Goal: Task Accomplishment & Management: Use online tool/utility

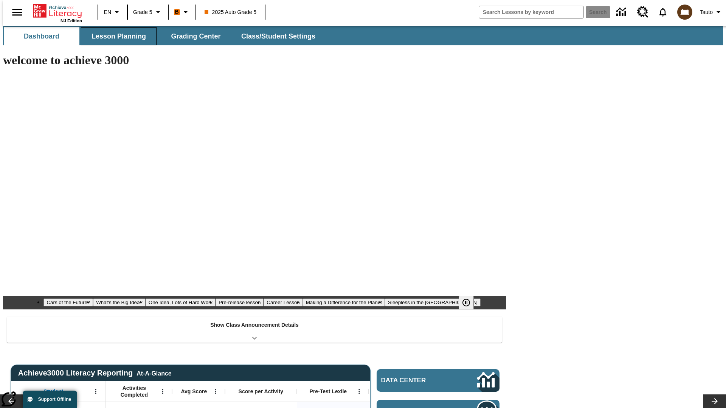
click at [116, 36] on span "Lesson Planning" at bounding box center [119, 36] width 54 height 9
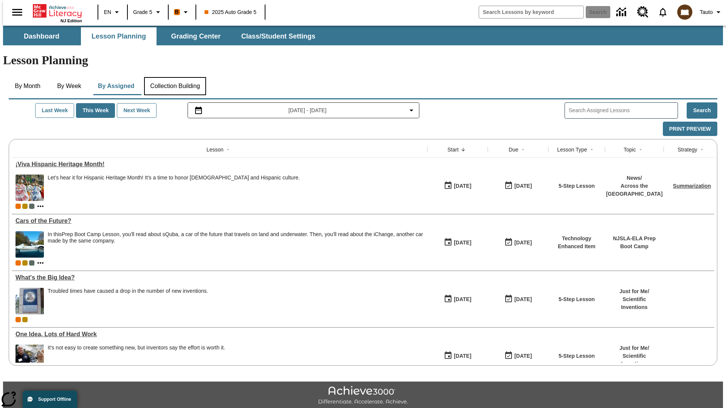
click at [175, 77] on button "Collection Building" at bounding box center [175, 86] width 62 height 18
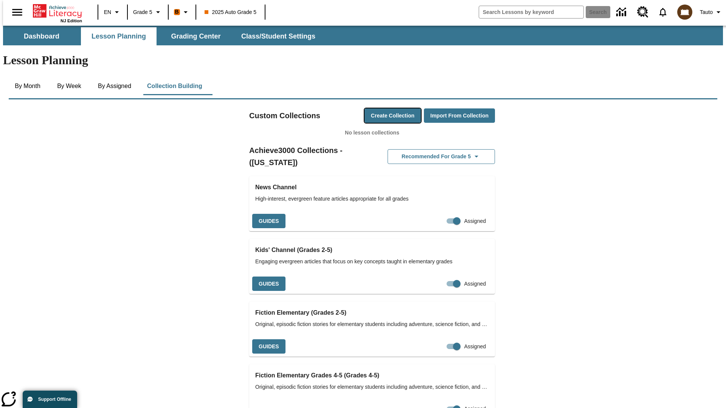
click at [378, 109] on button "Create Collection" at bounding box center [393, 116] width 56 height 15
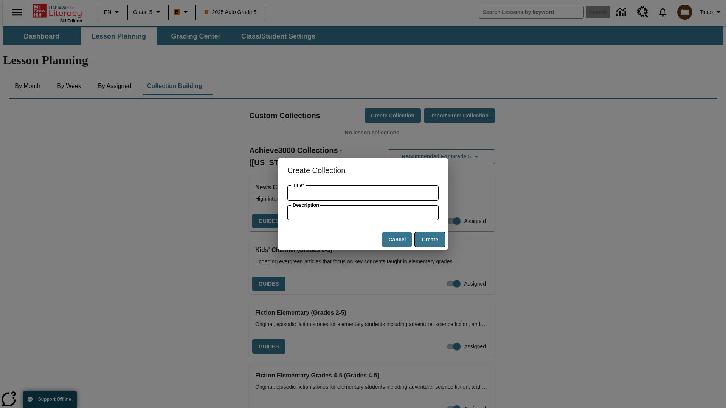
click at [430, 240] on button "Create" at bounding box center [430, 240] width 30 height 15
